Goal: Check status: Check status

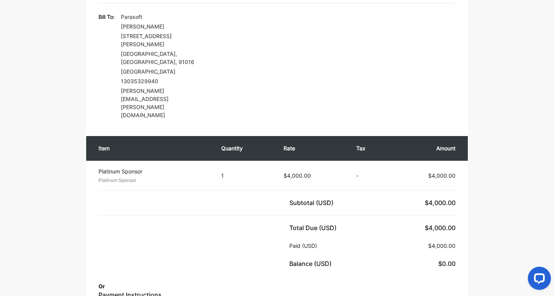
scroll to position [267, 0]
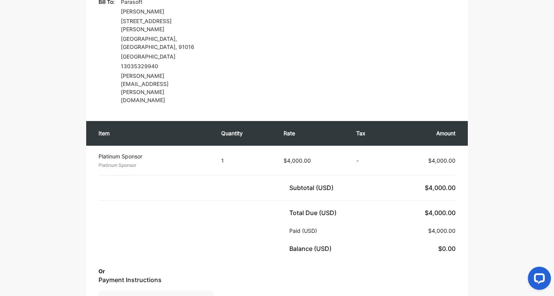
scroll to position [335, 0]
